Goal: Information Seeking & Learning: Check status

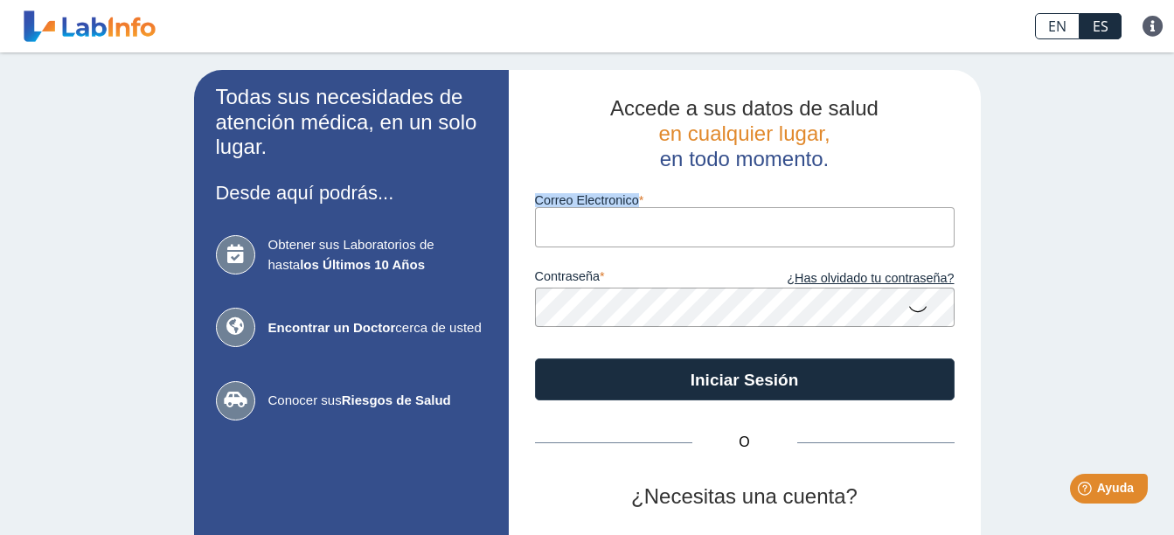
drag, startPoint x: 641, startPoint y: 205, endPoint x: 637, endPoint y: 220, distance: 16.1
click at [637, 220] on div "Correo Electronico" at bounding box center [745, 208] width 420 height 75
click at [637, 220] on input "Correo Electronico" at bounding box center [745, 226] width 420 height 39
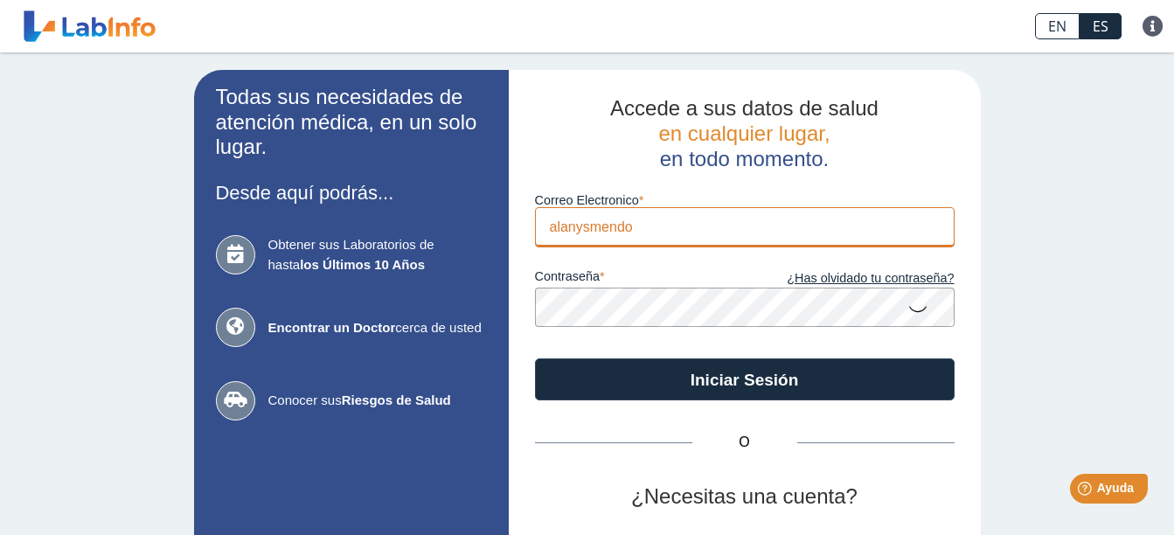
type input "alanysmendo"
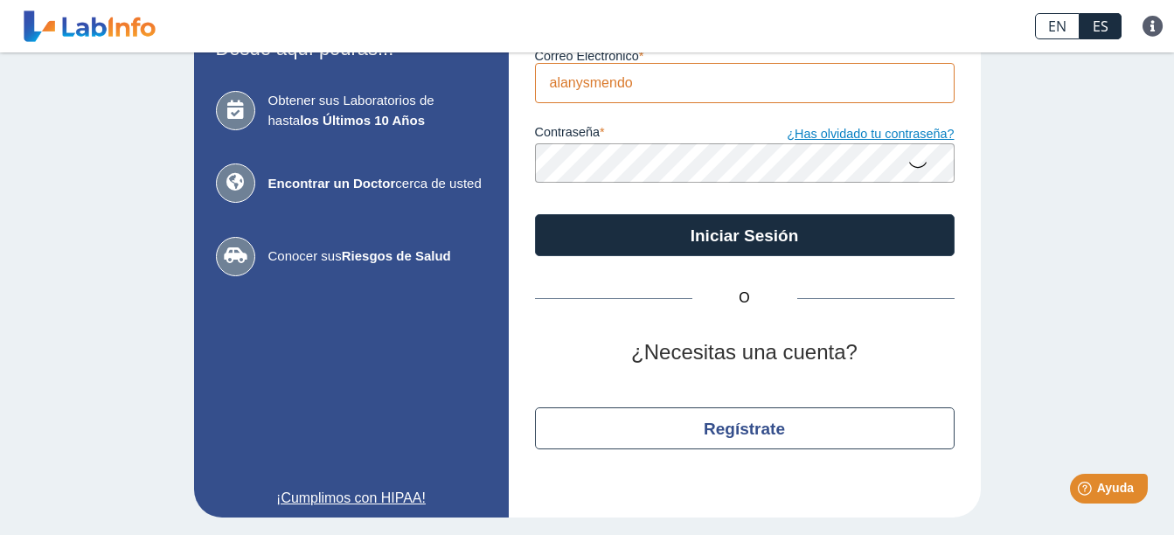
click at [902, 125] on link "¿Has olvidado tu contraseña?" at bounding box center [850, 134] width 210 height 19
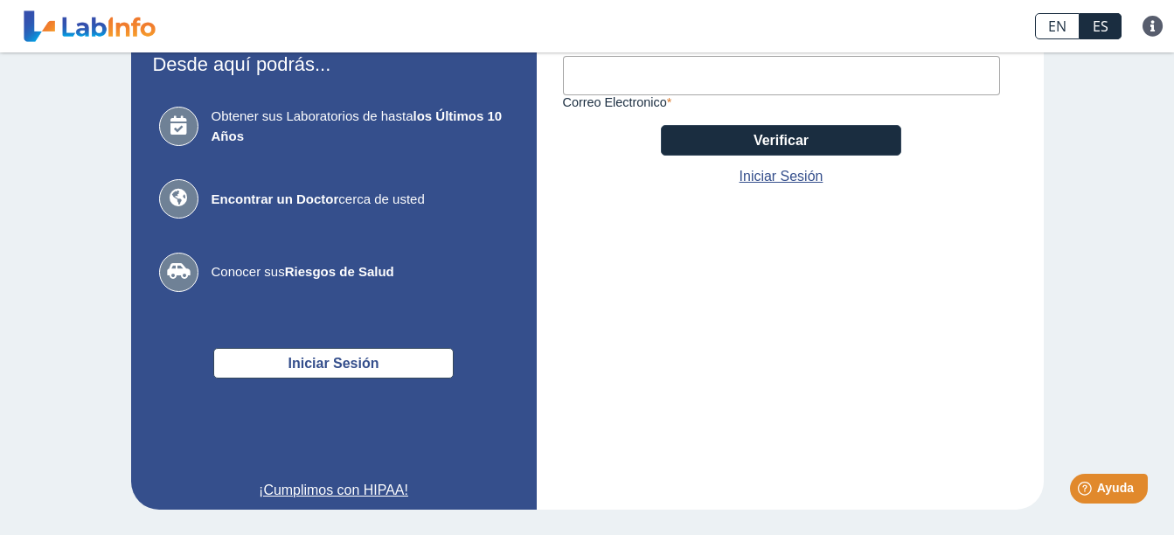
click at [592, 88] on input "Correo Electronico" at bounding box center [781, 75] width 437 height 39
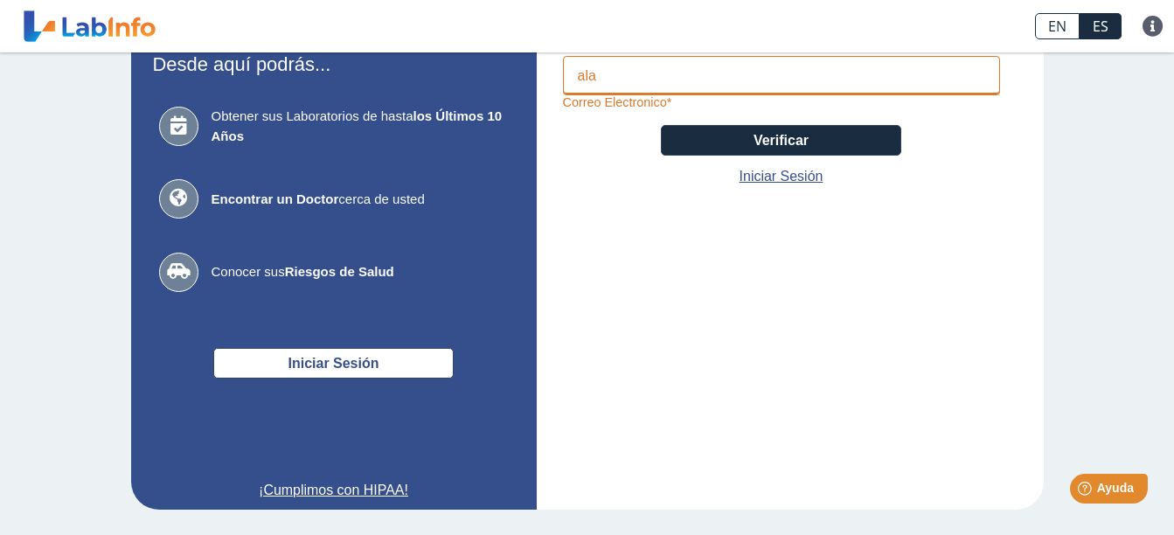
type input "[EMAIL_ADDRESS][DOMAIN_NAME]"
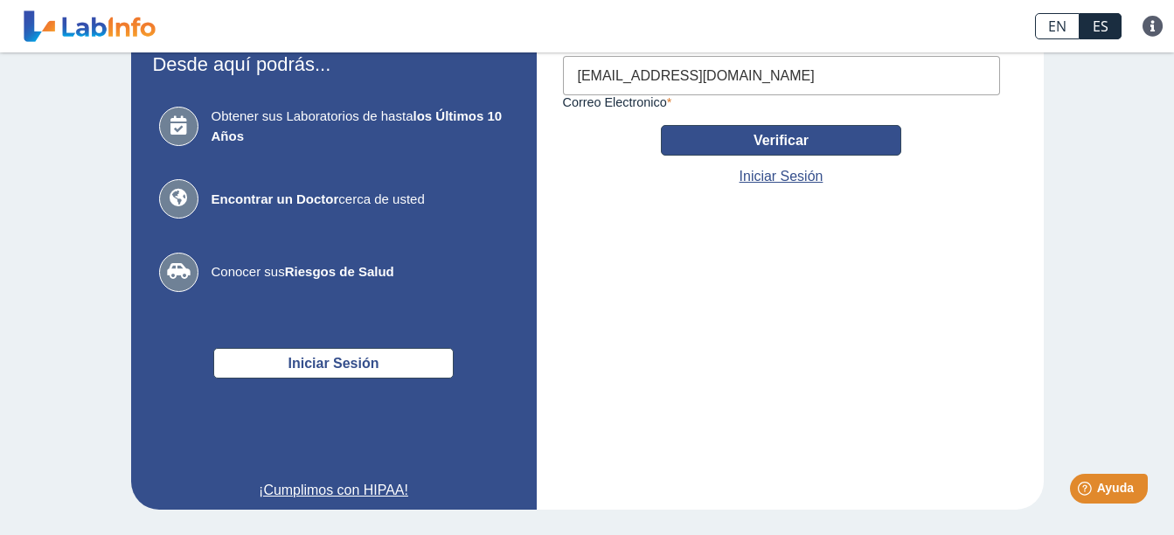
click at [661, 125] on button "Verificar" at bounding box center [781, 140] width 240 height 31
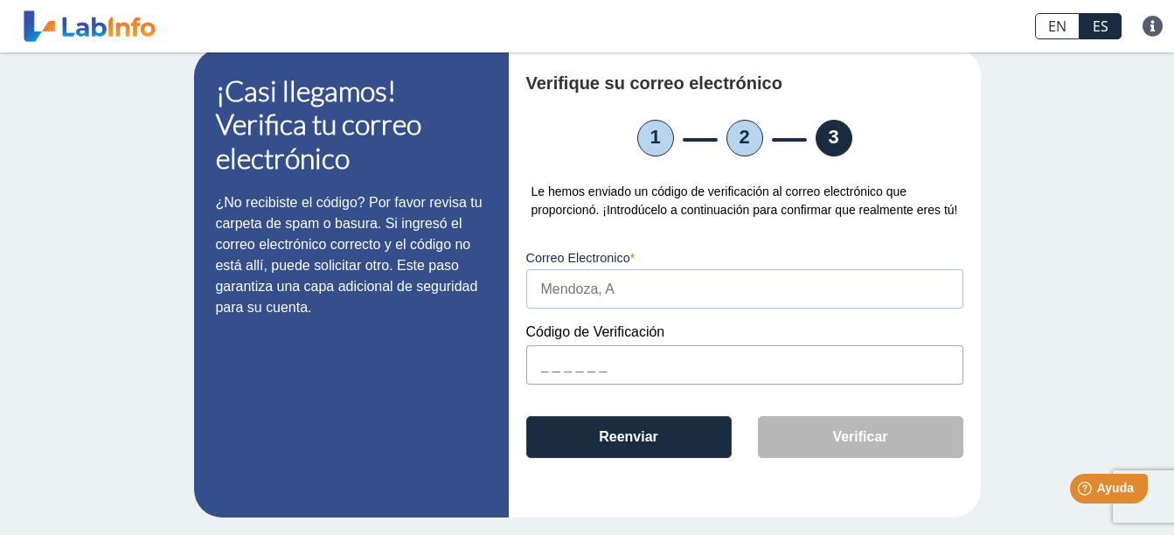
click at [590, 377] on input "text" at bounding box center [744, 364] width 437 height 39
paste input "D1B765"
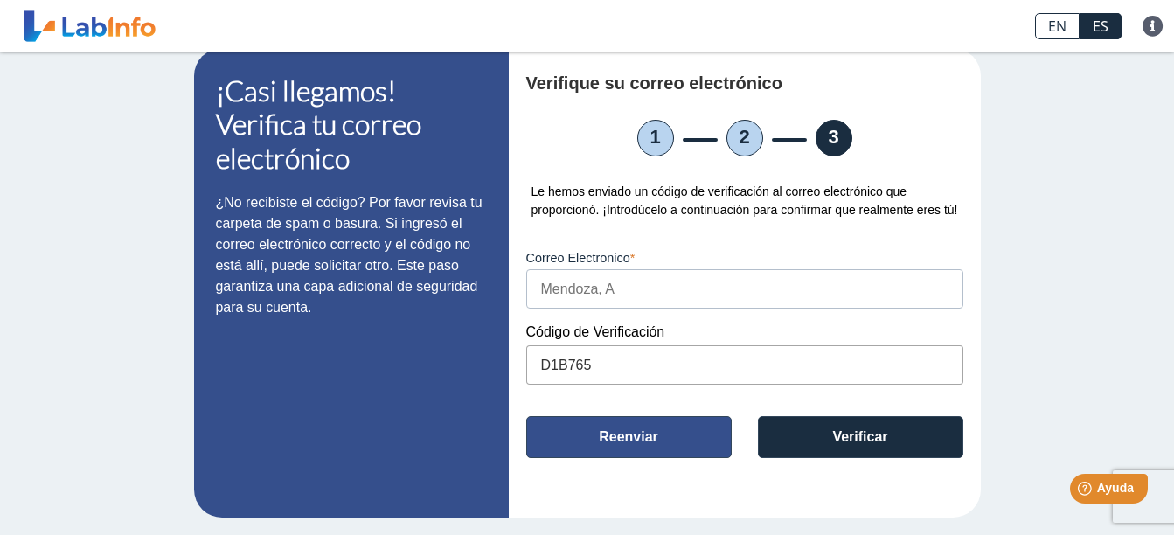
type input "D1B765"
click at [582, 441] on button "Reenviar" at bounding box center [628, 437] width 205 height 42
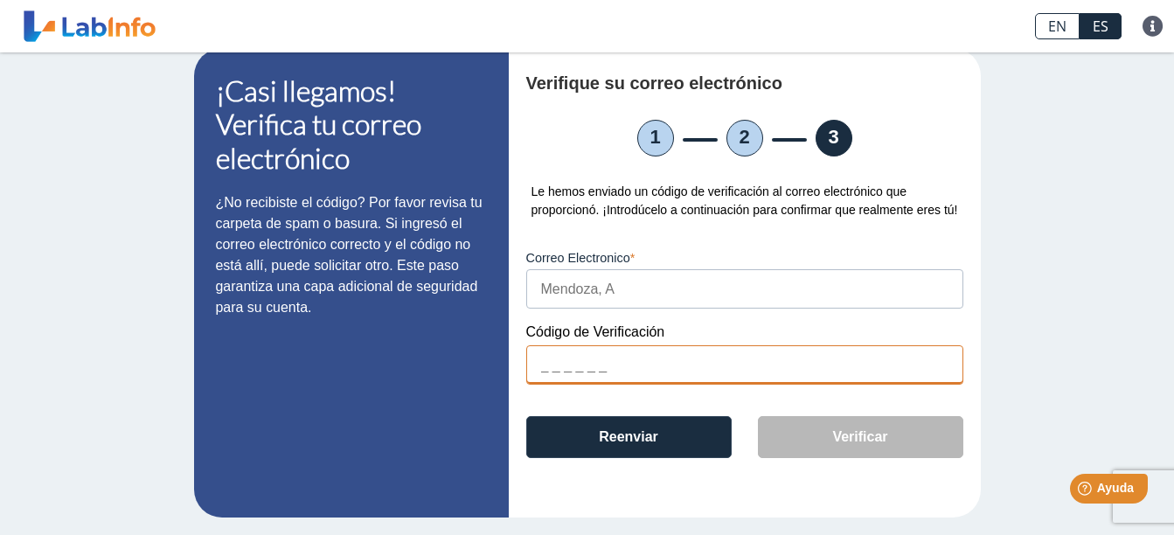
paste input "D1B765"
click at [575, 362] on input "D1B765" at bounding box center [744, 364] width 437 height 39
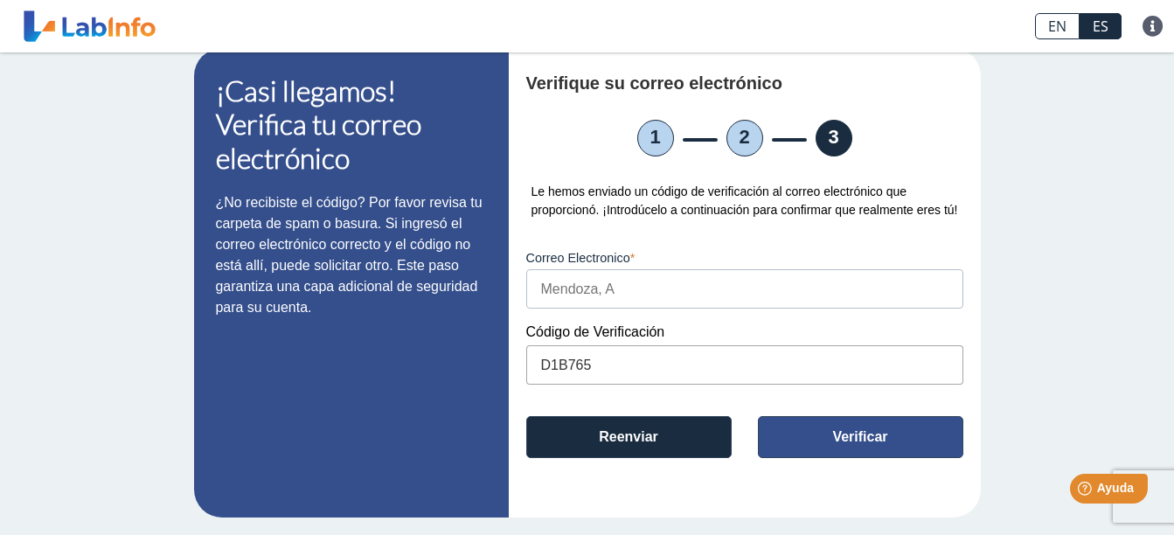
type input "D1B765"
click at [809, 433] on button "Verificar" at bounding box center [860, 437] width 205 height 42
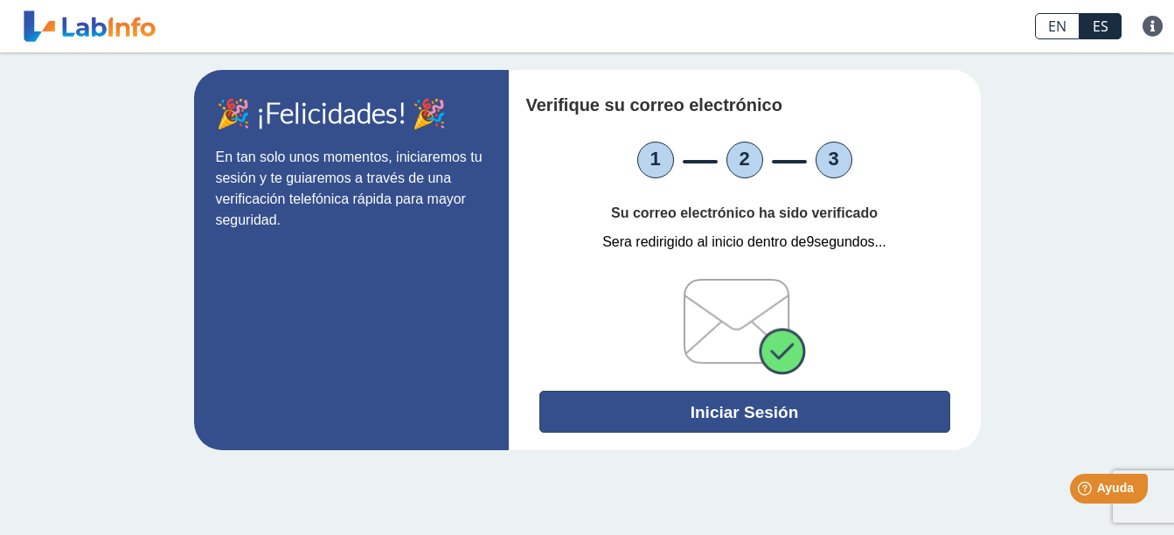
click at [809, 433] on button "Iniciar Sesión" at bounding box center [744, 412] width 411 height 42
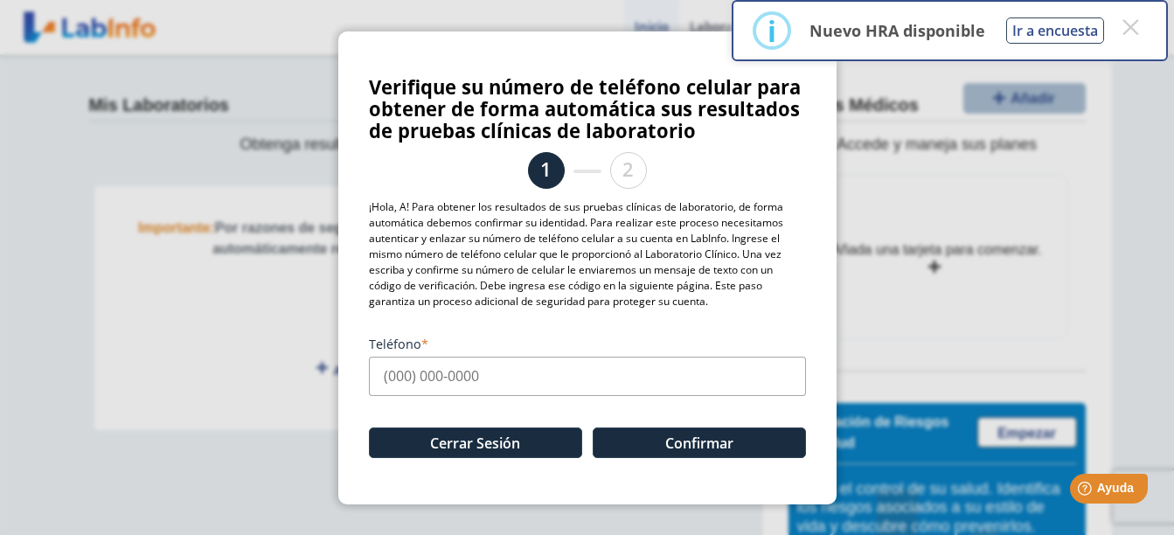
click at [535, 385] on input "Teléfono" at bounding box center [587, 376] width 437 height 39
type input "[PHONE_NUMBER]"
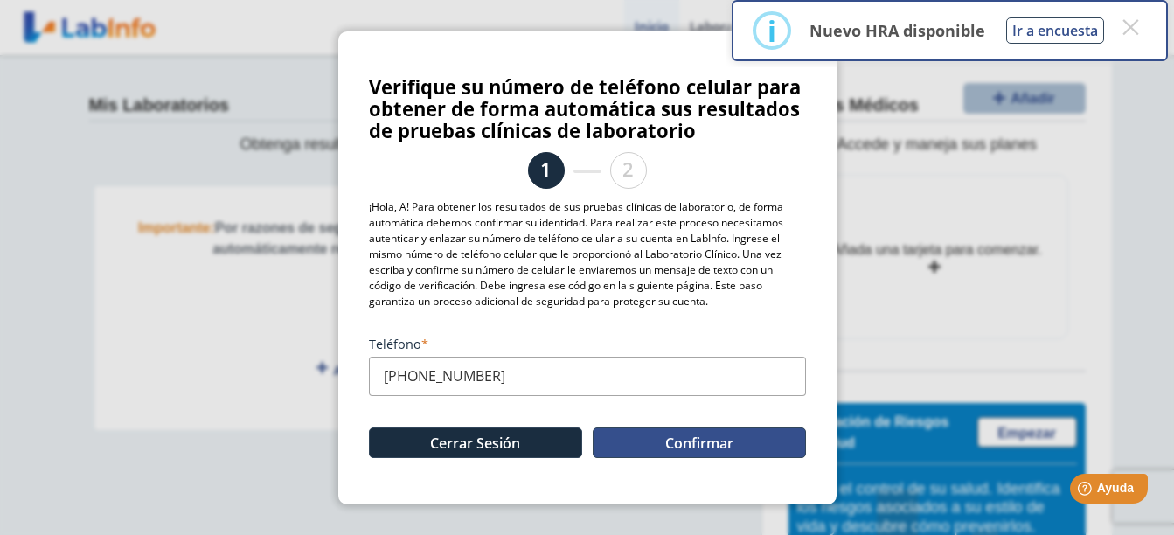
click at [647, 448] on button "Confirmar" at bounding box center [699, 442] width 213 height 31
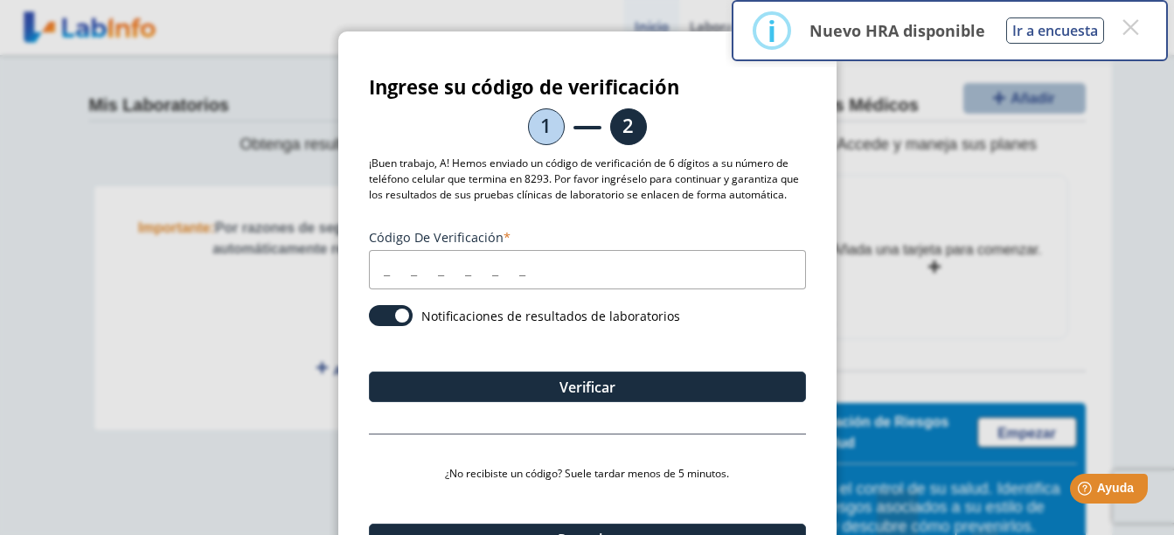
click at [489, 282] on input "Código de verificación" at bounding box center [587, 269] width 437 height 39
type input "441593"
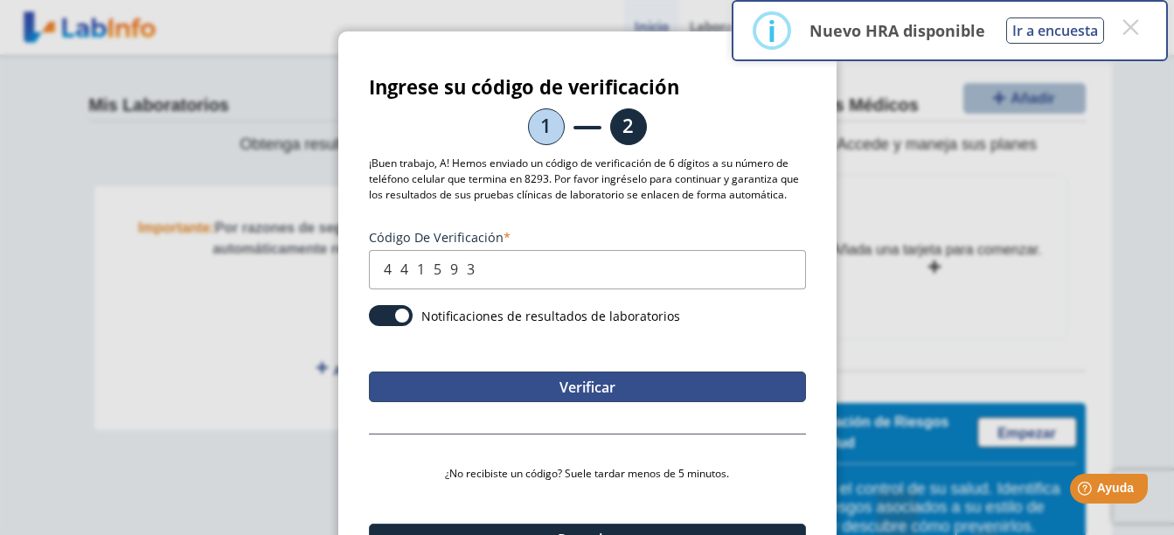
click at [559, 384] on button "Verificar" at bounding box center [587, 386] width 437 height 31
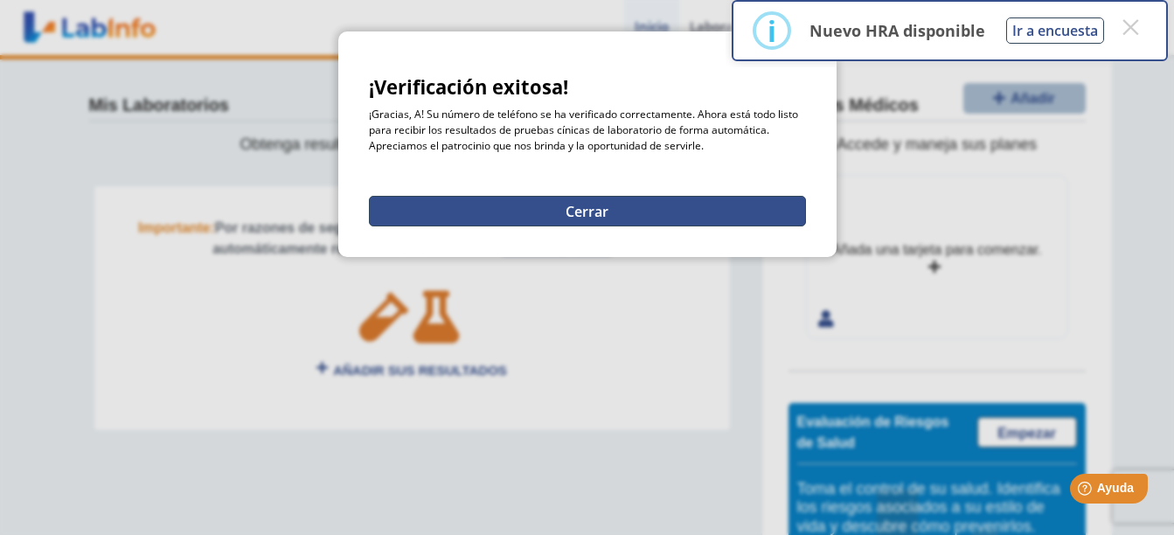
click at [506, 224] on button "Cerrar" at bounding box center [587, 211] width 437 height 31
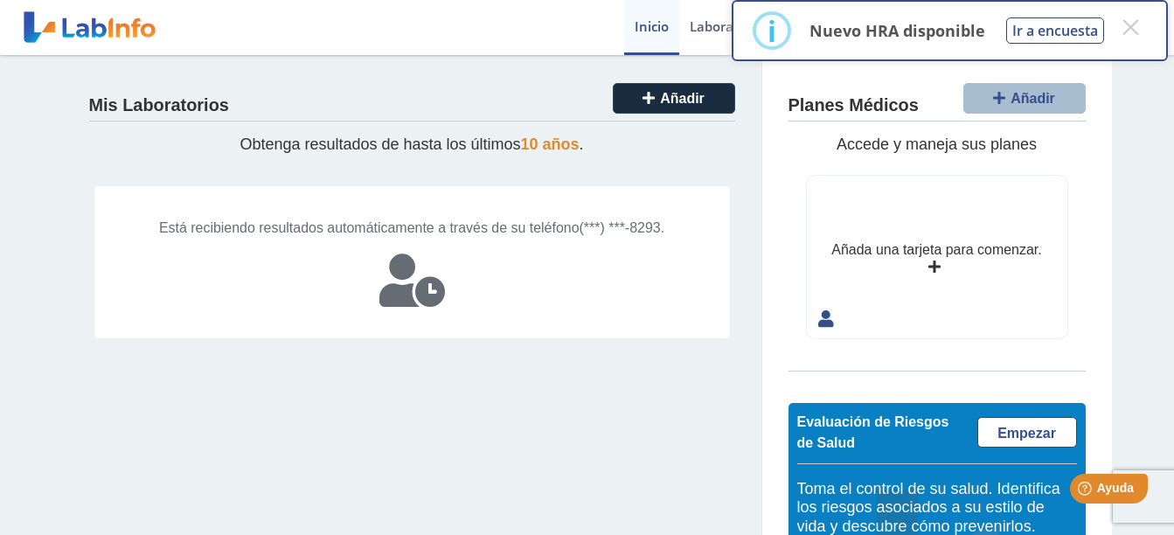
click at [541, 210] on div "Está recibiendo resultados automáticamente a través de su teléfono (***) ***-82…" at bounding box center [412, 262] width 637 height 154
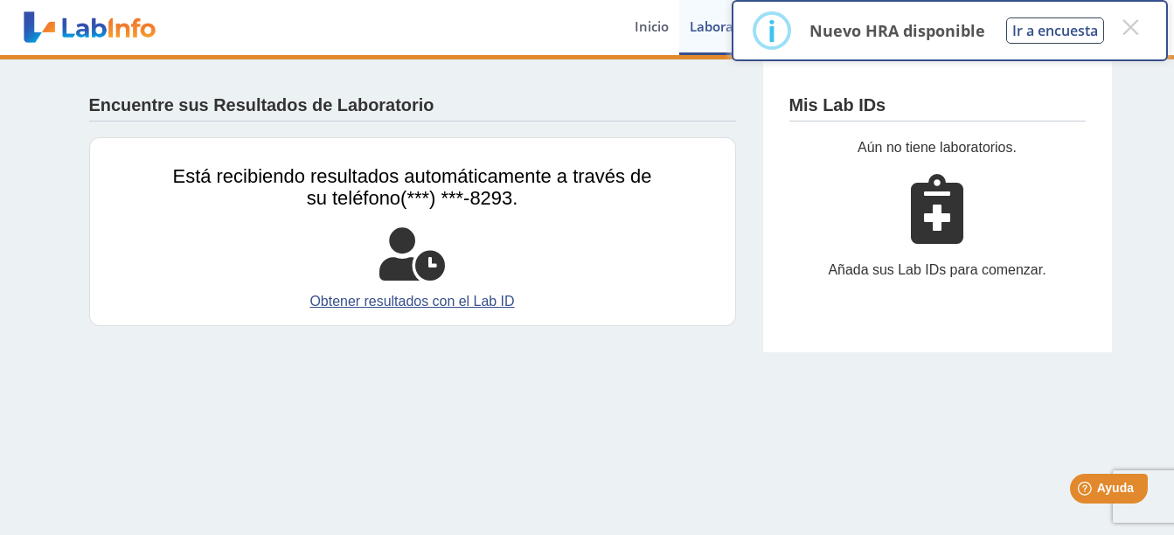
click at [365, 219] on div "Está recibiendo resultados automáticamente a través de su teléfono (***) ***-82…" at bounding box center [412, 231] width 647 height 189
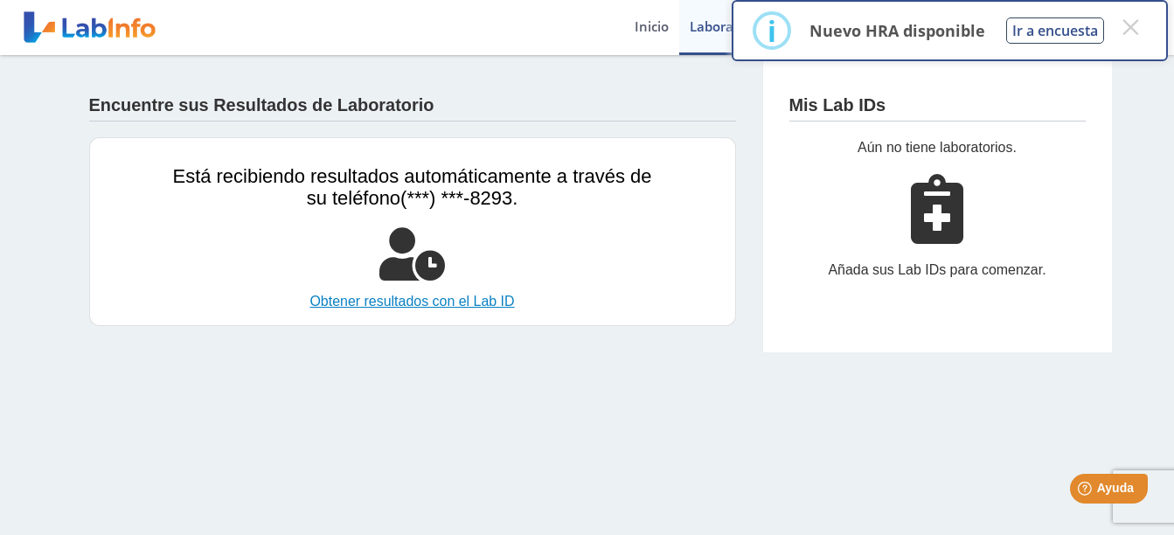
click at [446, 292] on link "Obtener resultados con el Lab ID" at bounding box center [412, 301] width 479 height 21
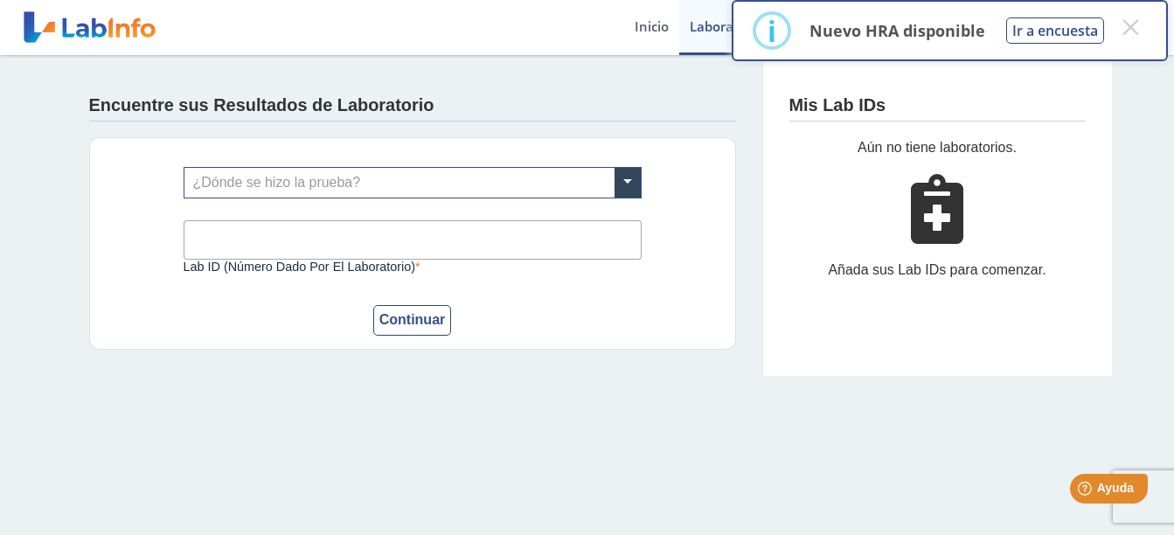
click at [428, 200] on div "Lab ID (número dado por el laboratorio) Este campo es requerido" at bounding box center [413, 235] width 458 height 75
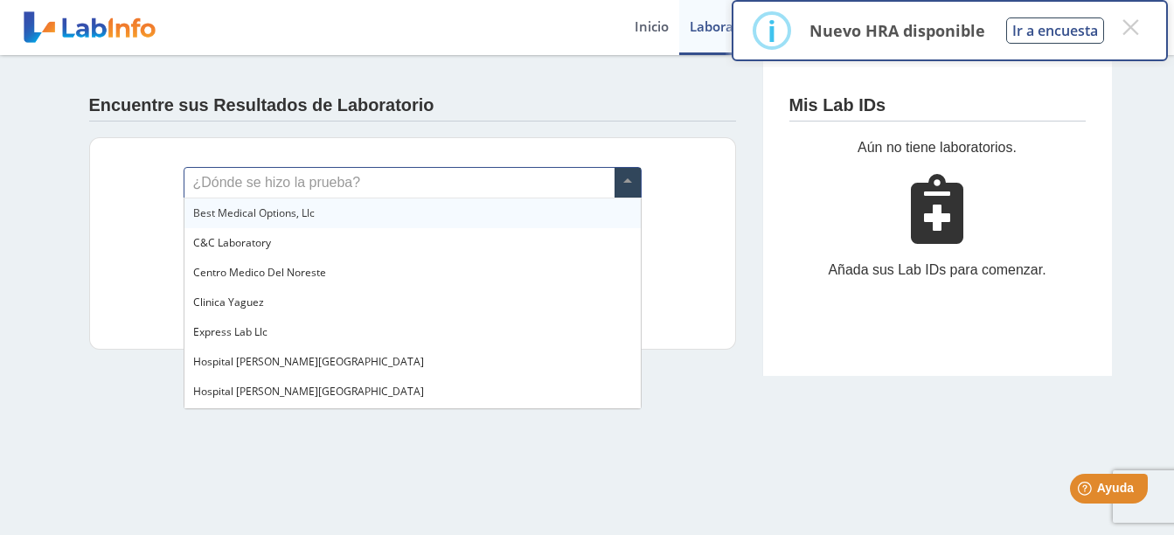
click at [406, 190] on input "text" at bounding box center [412, 183] width 456 height 30
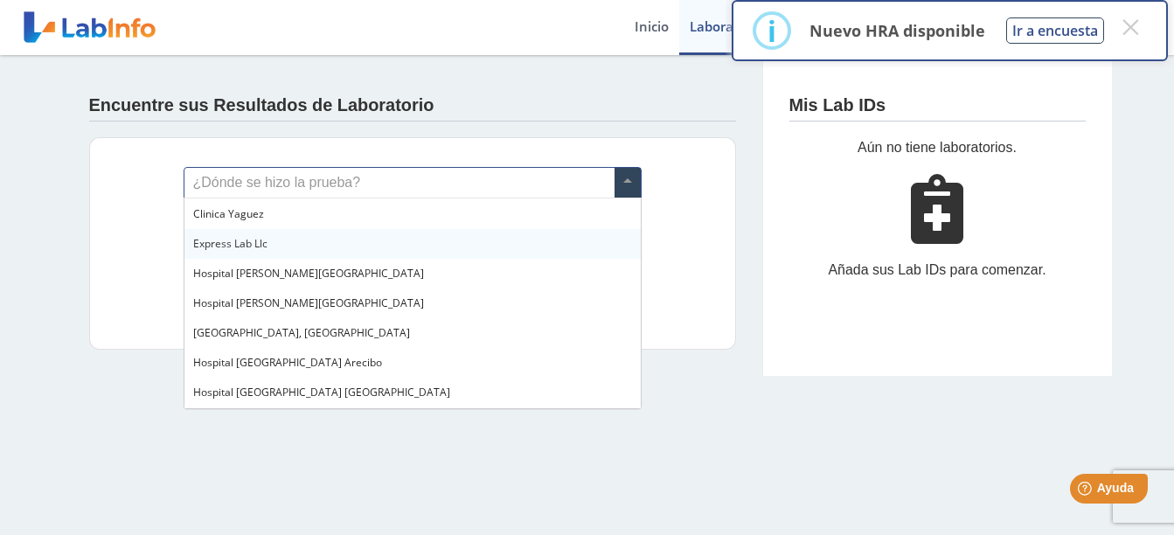
scroll to position [94, 0]
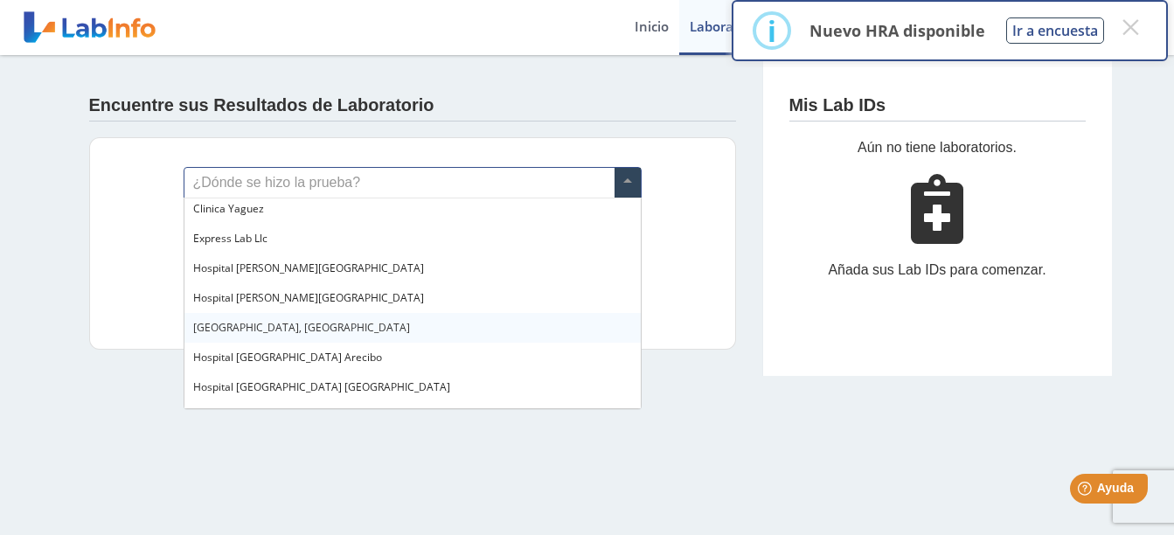
click at [347, 320] on span "[GEOGRAPHIC_DATA], [GEOGRAPHIC_DATA]" at bounding box center [301, 327] width 217 height 15
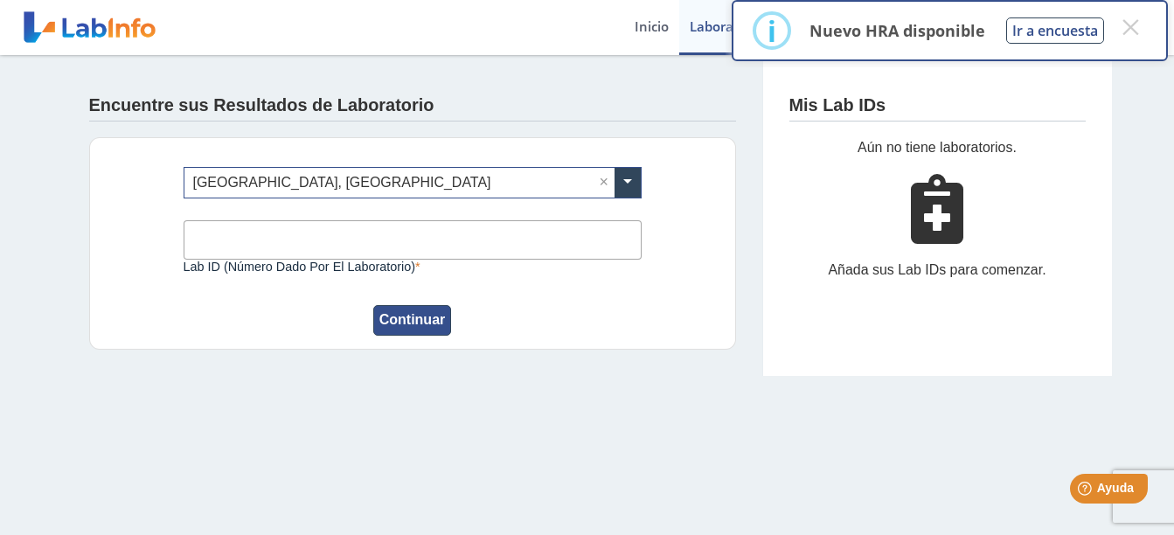
click at [412, 331] on button "Continuar" at bounding box center [412, 320] width 79 height 31
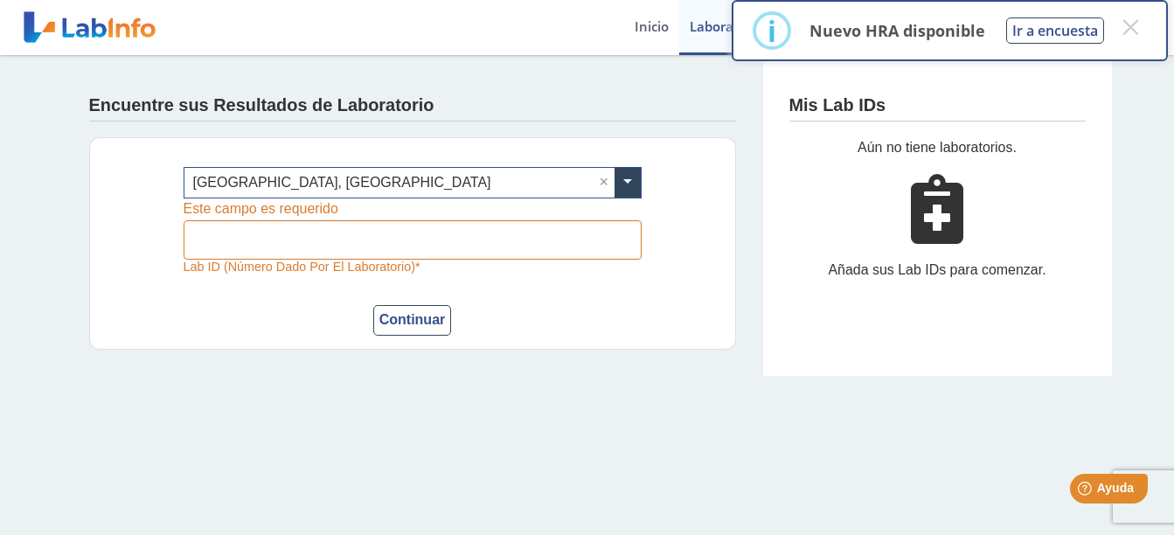
click at [446, 260] on label "Lab ID (número dado por el laboratorio)" at bounding box center [413, 267] width 458 height 14
click at [446, 260] on input "Lab ID (número dado por el laboratorio)" at bounding box center [413, 239] width 458 height 39
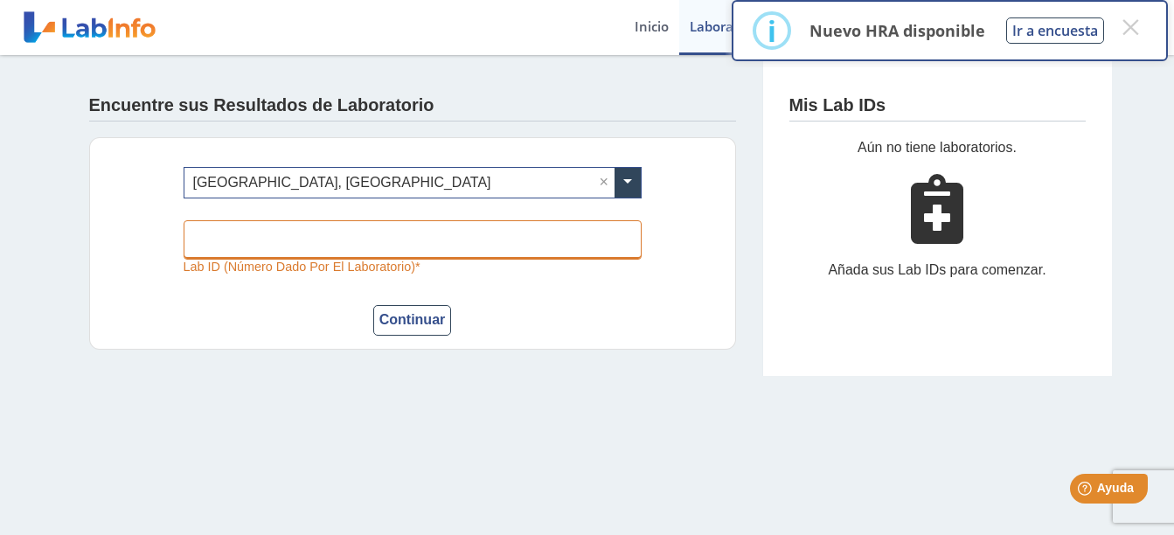
click at [478, 222] on input "Lab ID (número dado por el laboratorio)" at bounding box center [413, 239] width 458 height 39
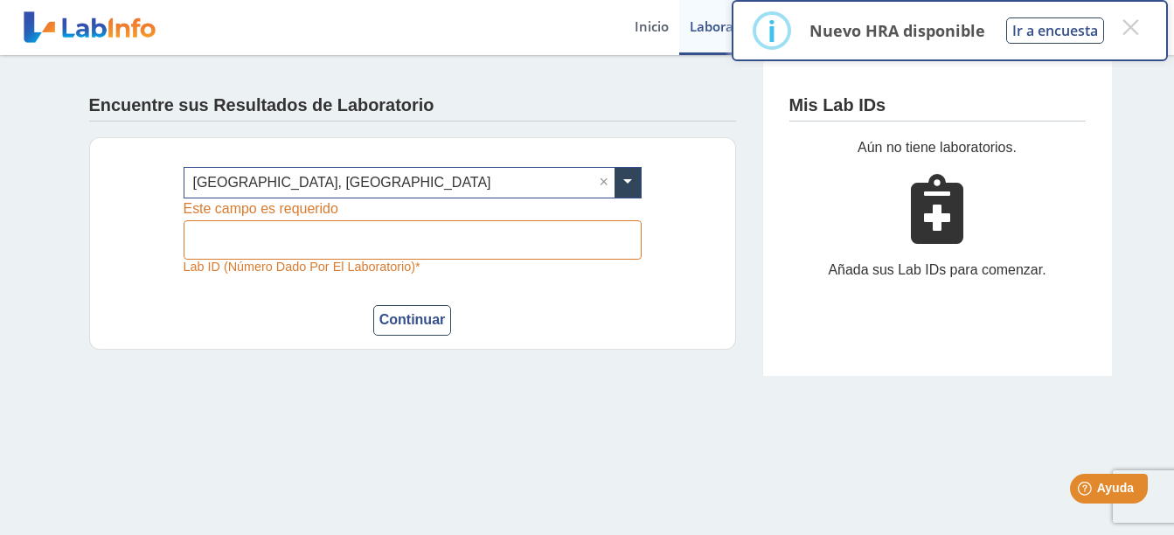
click at [543, 479] on main "Encuentre sus Resultados de Laboratorio ¿Dónde se hizo la prueba? × [GEOGRAPHIC…" at bounding box center [587, 295] width 1174 height 480
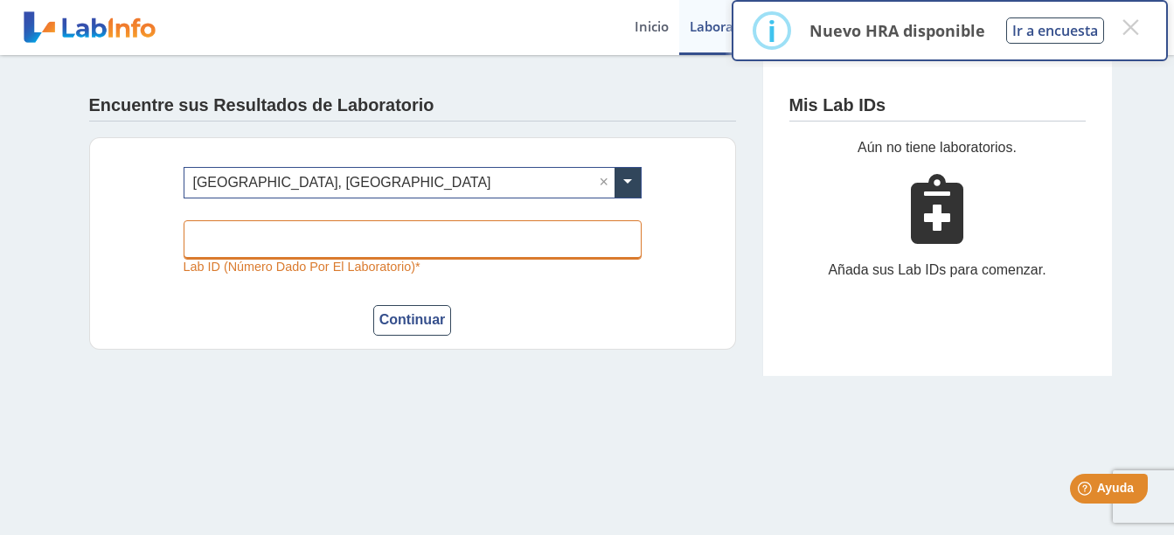
click at [571, 249] on input "Lab ID (número dado por el laboratorio)" at bounding box center [413, 239] width 458 height 39
click at [517, 252] on input "Lab ID (número dado por el laboratorio)" at bounding box center [413, 239] width 458 height 39
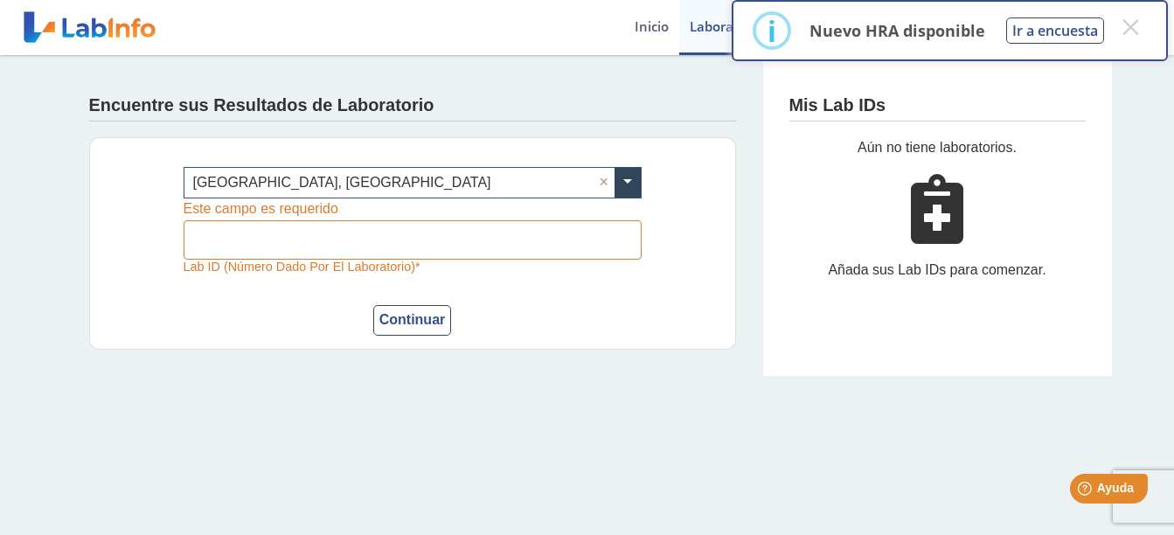
click at [890, 221] on div "Aún no tiene laboratorios. Añada sus Lab IDs para comenzar." at bounding box center [937, 216] width 296 height 159
click at [585, 180] on input "text" at bounding box center [412, 183] width 456 height 30
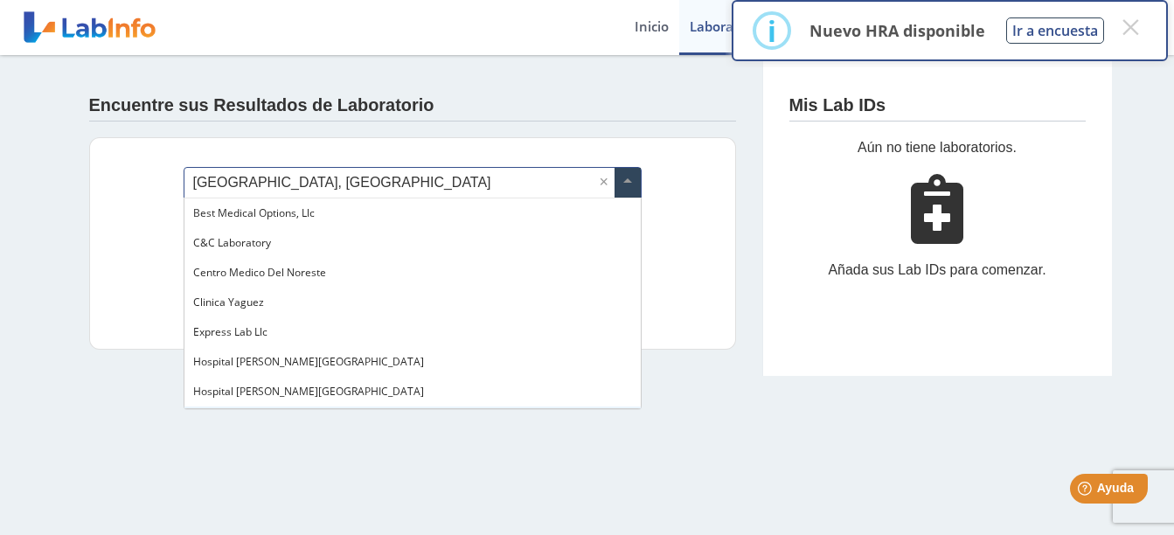
scroll to position [208, 0]
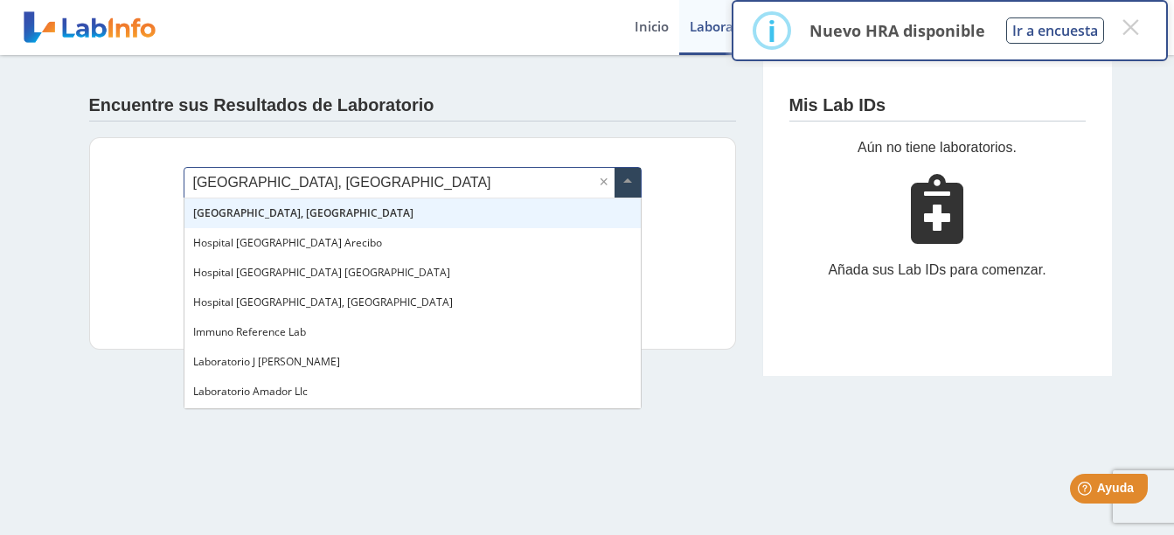
click at [595, 183] on input "text" at bounding box center [412, 183] width 456 height 30
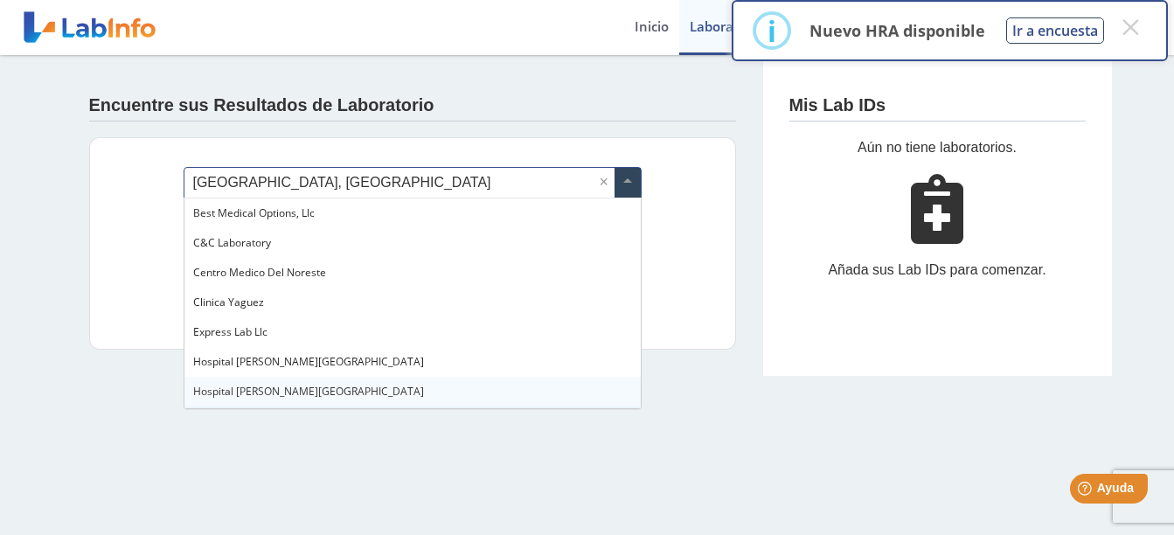
scroll to position [143, 0]
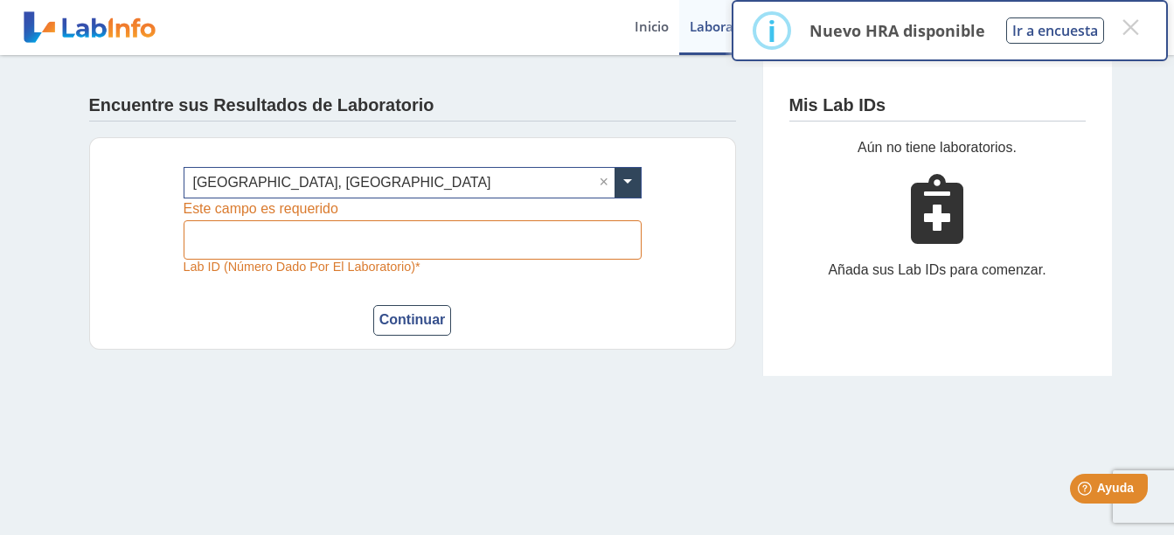
click at [583, 69] on div "Encuentre sus Resultados de Laboratorio ¿Dónde se hizo la prueba? × [GEOGRAPHIC…" at bounding box center [412, 215] width 699 height 321
click at [527, 161] on div "¿Dónde se hizo la prueba? × [GEOGRAPHIC_DATA], [GEOGRAPHIC_DATA] × Lab ID (núme…" at bounding box center [412, 243] width 647 height 212
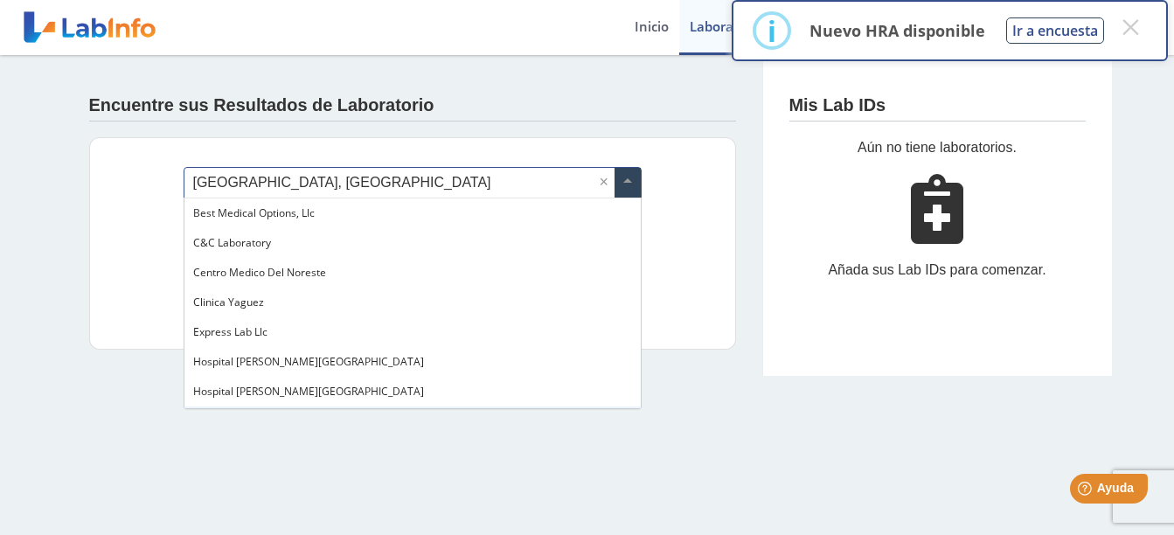
scroll to position [208, 0]
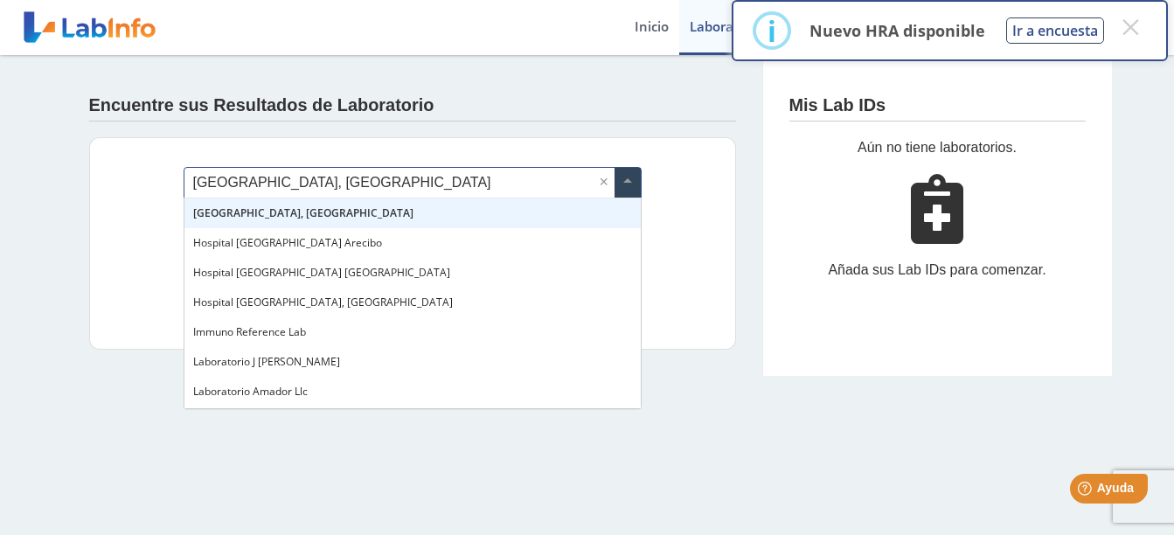
drag, startPoint x: 526, startPoint y: 167, endPoint x: 561, endPoint y: 317, distance: 154.3
click at [561, 317] on body "¡Todo al día! No hay notificaciones. Preguntas Frecuentes Política de privacida…" at bounding box center [587, 267] width 1174 height 535
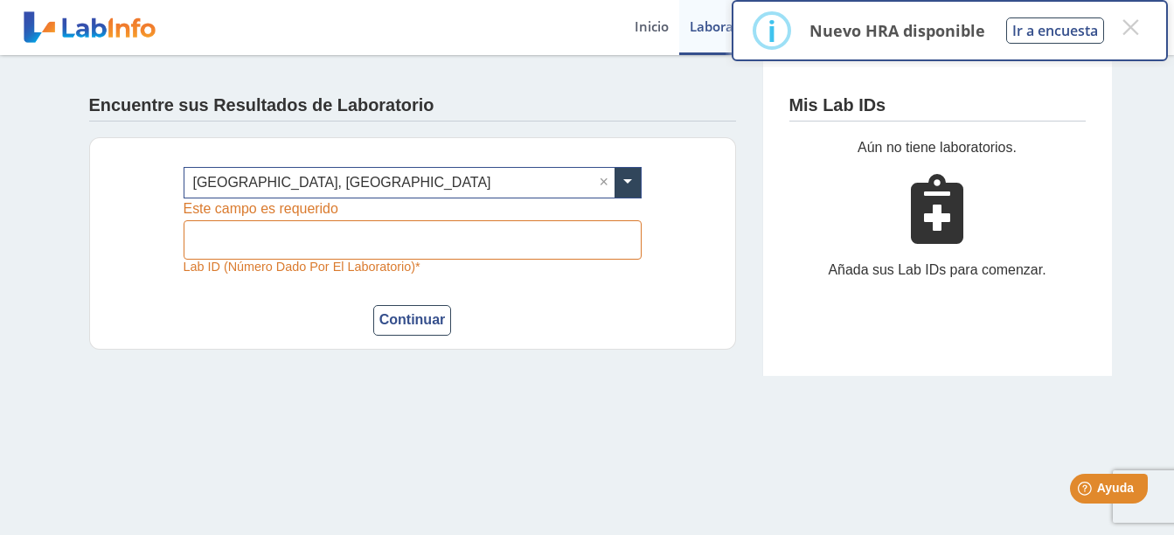
click at [493, 135] on div "Encuentre sus Resultados de Laboratorio ¿Dónde se hizo la prueba? × [GEOGRAPHIC…" at bounding box center [412, 215] width 699 height 321
click at [1136, 22] on button "×" at bounding box center [1129, 26] width 31 height 31
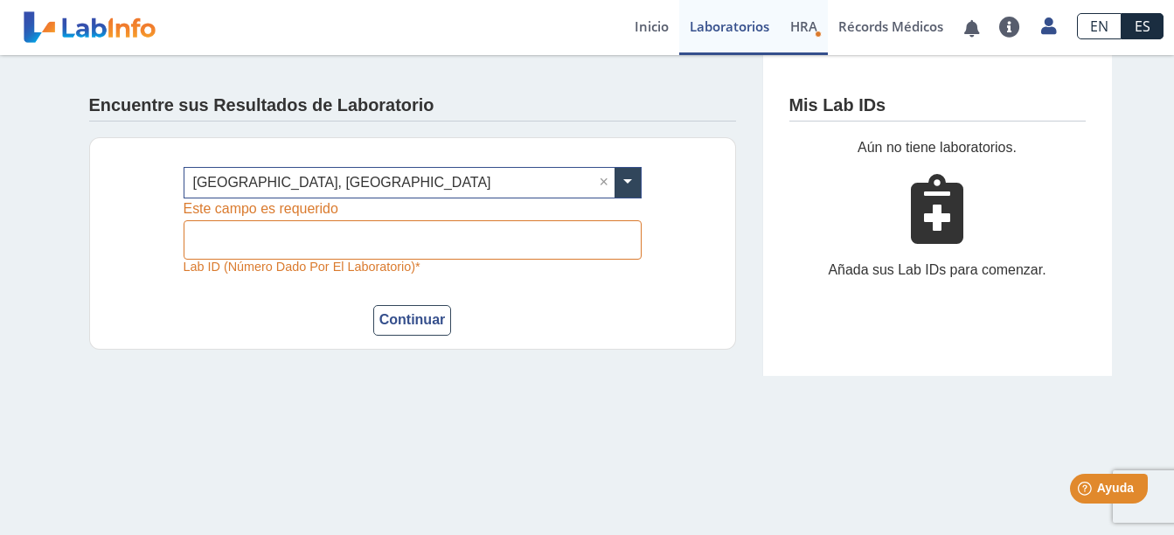
click at [807, 18] on span "HRA" at bounding box center [803, 25] width 27 height 17
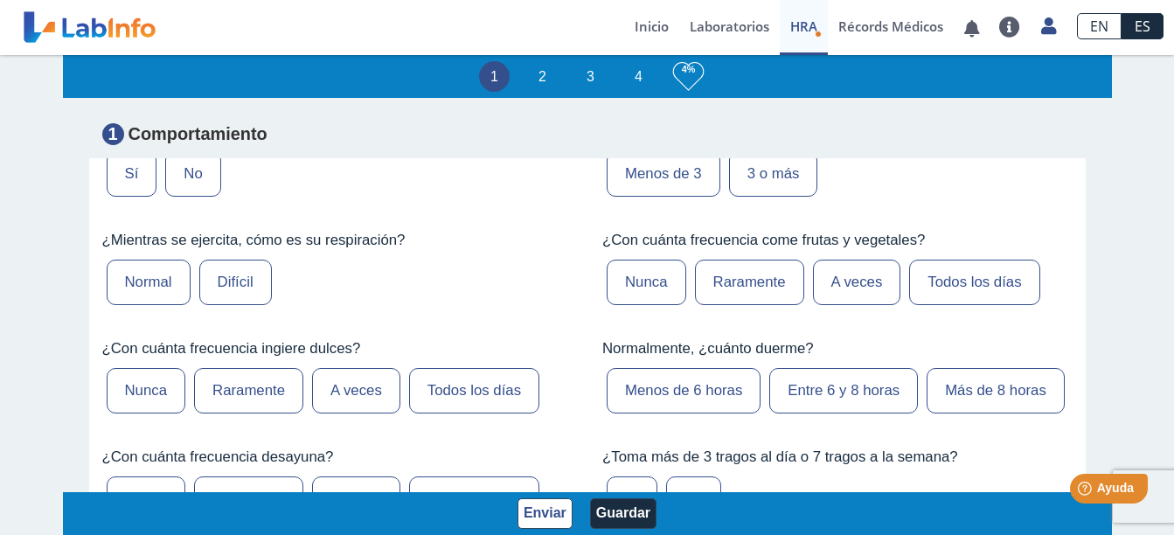
scroll to position [1199, 0]
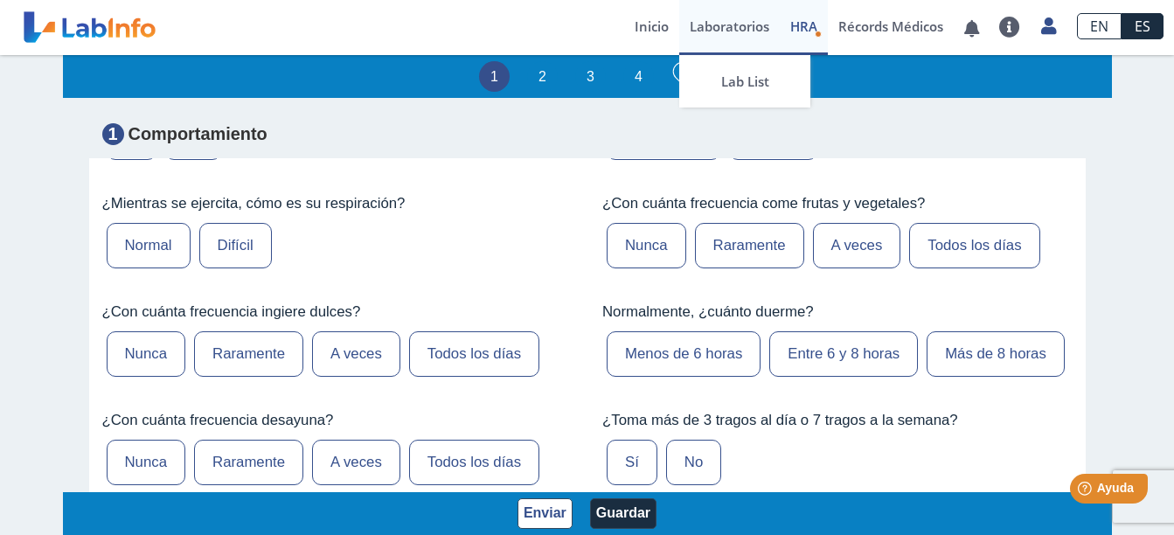
click at [734, 12] on link "Laboratorios" at bounding box center [729, 27] width 101 height 55
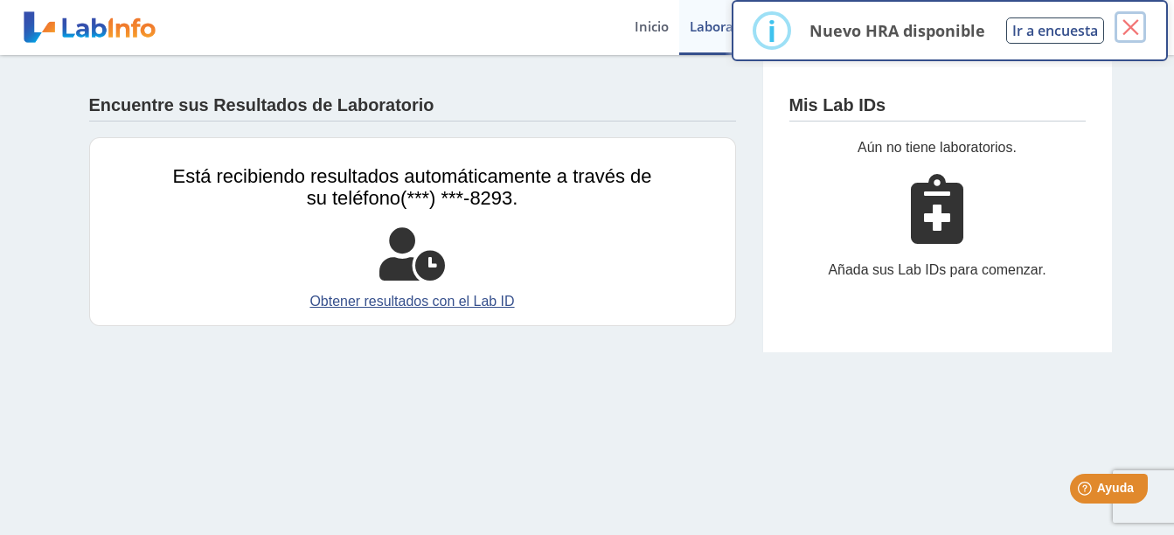
click at [1142, 15] on button "×" at bounding box center [1129, 26] width 31 height 31
